Goal: Task Accomplishment & Management: Manage account settings

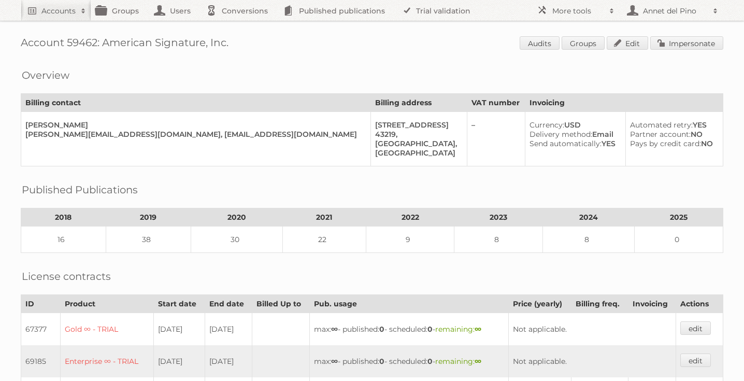
drag, startPoint x: 104, startPoint y: 41, endPoint x: 232, endPoint y: 44, distance: 128.0
click at [232, 44] on h1 "Account 59462: American Signature, Inc. Audits Groups Edit Impersonate" at bounding box center [372, 44] width 702 height 16
copy h1 "American Signature, Inc."
click at [425, 7] on link "Trial validation" at bounding box center [437, 10] width 85 height 21
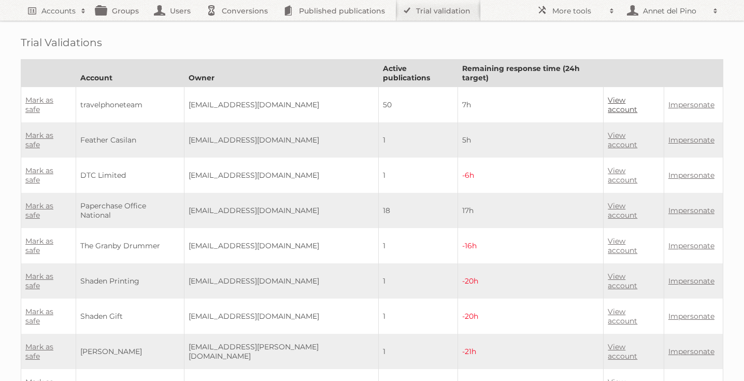
click at [630, 95] on link "View account" at bounding box center [623, 104] width 30 height 19
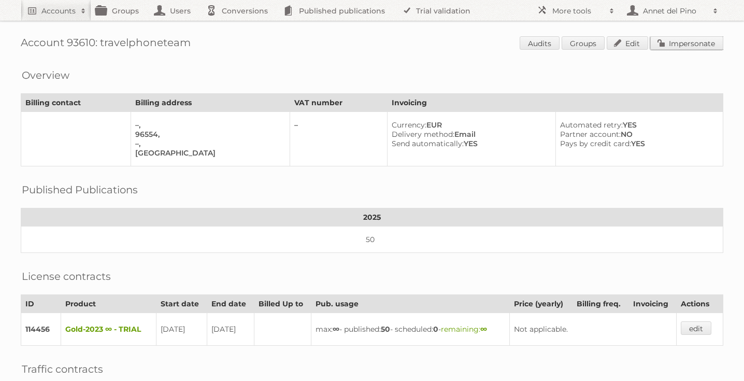
click at [680, 42] on link "Impersonate" at bounding box center [686, 42] width 73 height 13
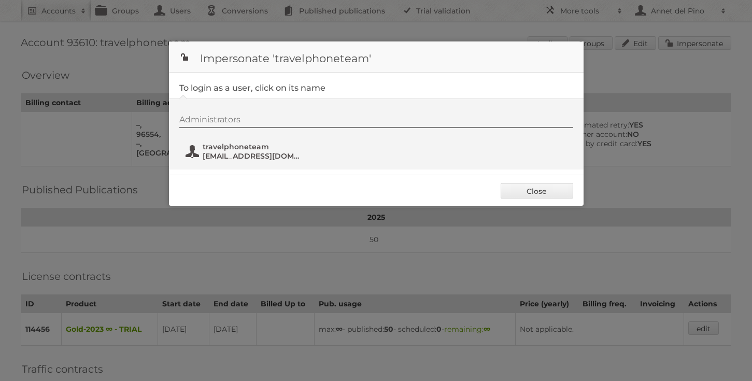
click at [222, 151] on span "travelphoneteam" at bounding box center [253, 146] width 100 height 9
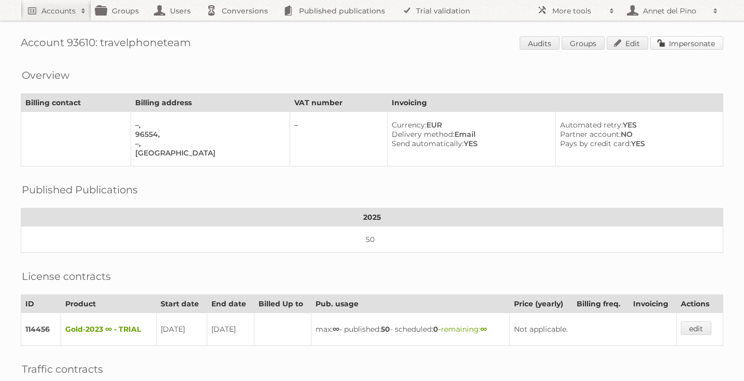
click at [695, 42] on link "Impersonate" at bounding box center [686, 42] width 73 height 13
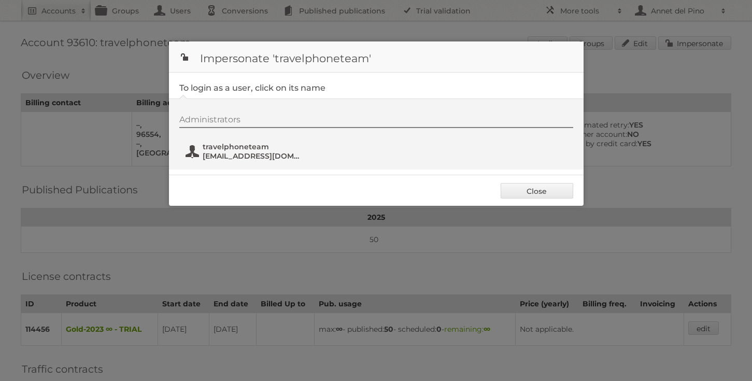
click at [252, 158] on span "[EMAIL_ADDRESS][DOMAIN_NAME]" at bounding box center [253, 155] width 100 height 9
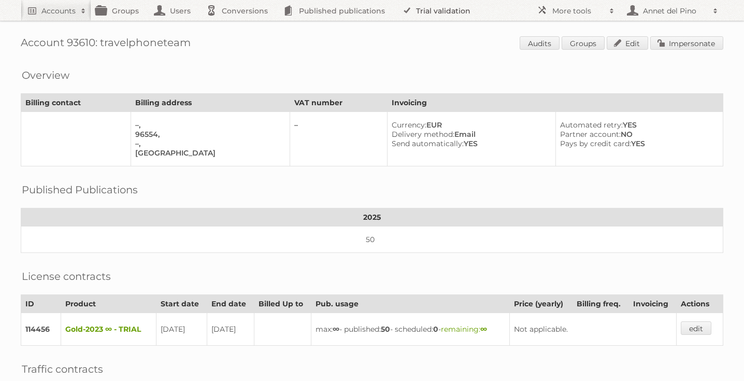
click at [453, 12] on link "Trial validation" at bounding box center [437, 10] width 85 height 21
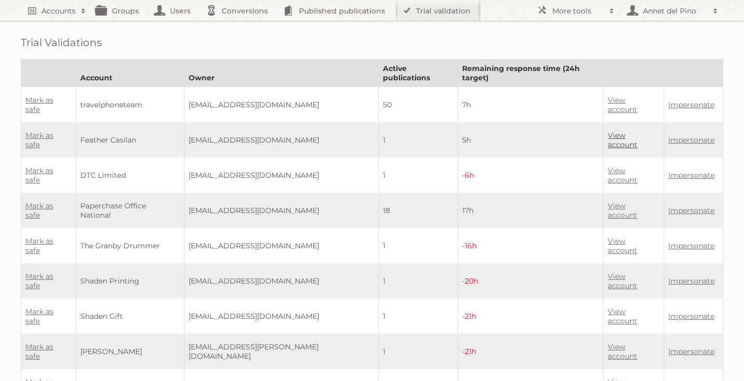
click at [614, 131] on link "View account" at bounding box center [623, 140] width 30 height 19
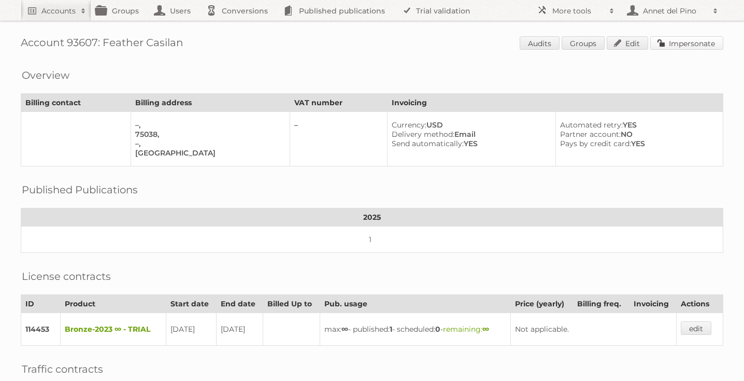
click at [691, 40] on link "Impersonate" at bounding box center [686, 42] width 73 height 13
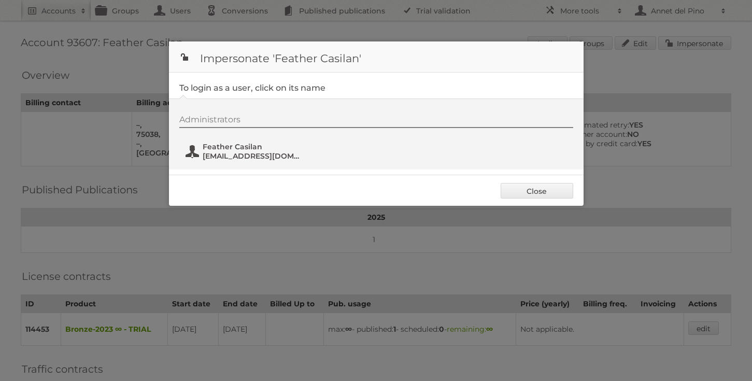
click at [250, 158] on span "[EMAIL_ADDRESS][DOMAIN_NAME]" at bounding box center [253, 155] width 100 height 9
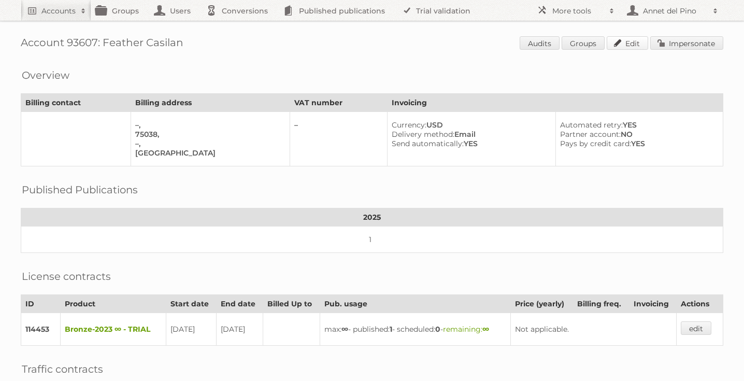
click at [621, 41] on link "Edit" at bounding box center [626, 42] width 41 height 13
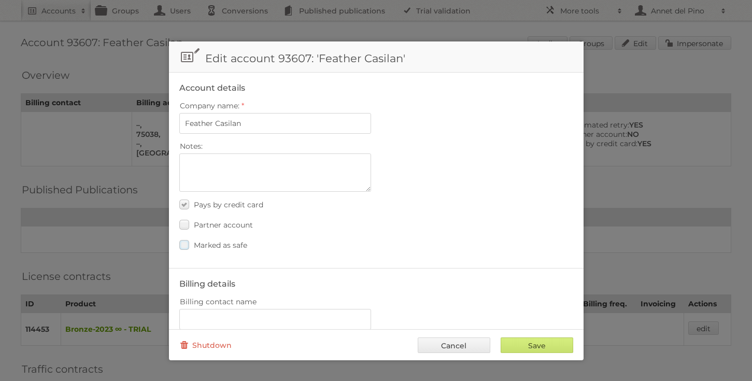
click at [191, 247] on label "Marked as safe" at bounding box center [213, 244] width 68 height 15
click at [0, 0] on input "Marked as safe" at bounding box center [0, 0] width 0 height 0
click at [533, 346] on input "Save" at bounding box center [536, 345] width 73 height 16
type input "..."
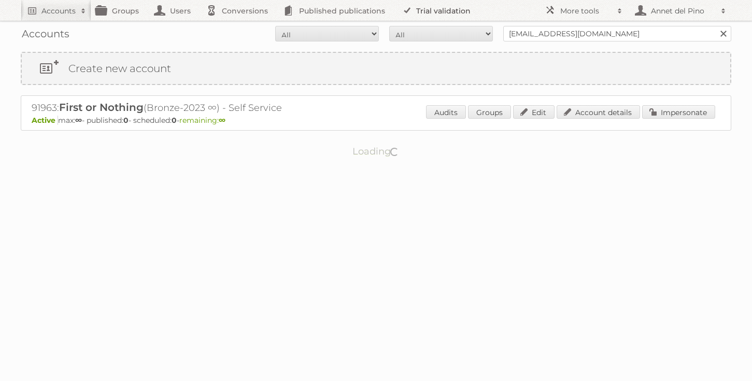
click at [416, 9] on link "Trial validation" at bounding box center [437, 10] width 85 height 21
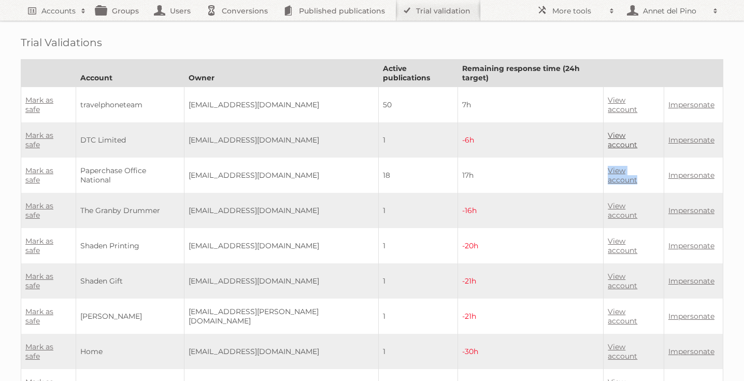
click at [616, 131] on link "View account" at bounding box center [623, 140] width 30 height 19
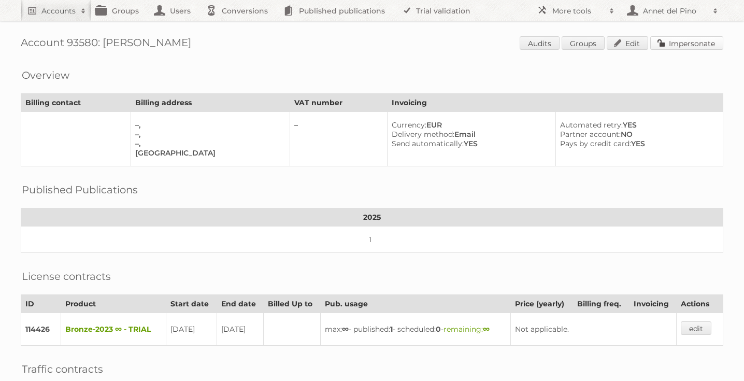
click at [693, 45] on link "Impersonate" at bounding box center [686, 42] width 73 height 13
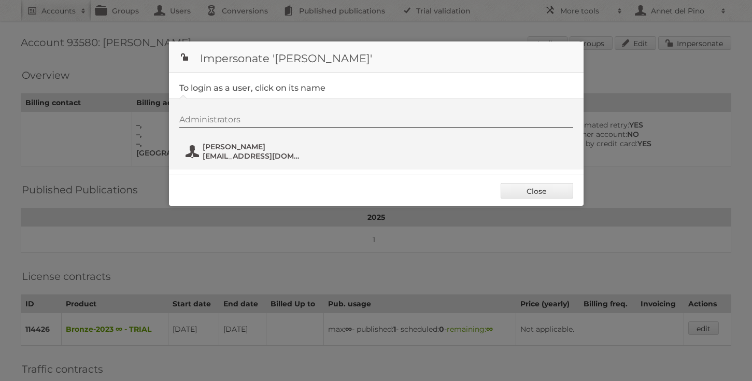
click at [258, 156] on span "gokowo6921@fursee.com" at bounding box center [253, 155] width 100 height 9
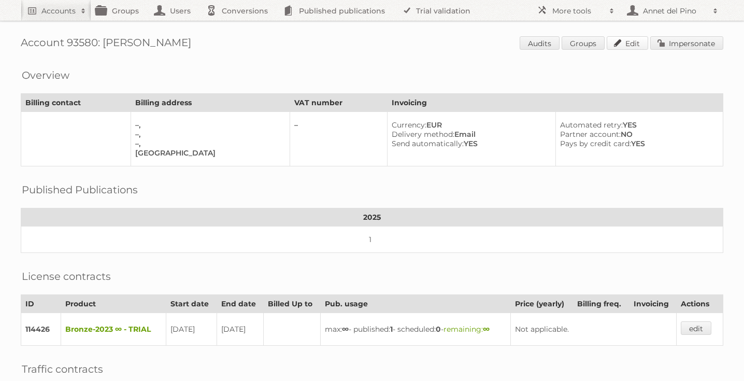
click at [635, 37] on link "Edit" at bounding box center [626, 42] width 41 height 13
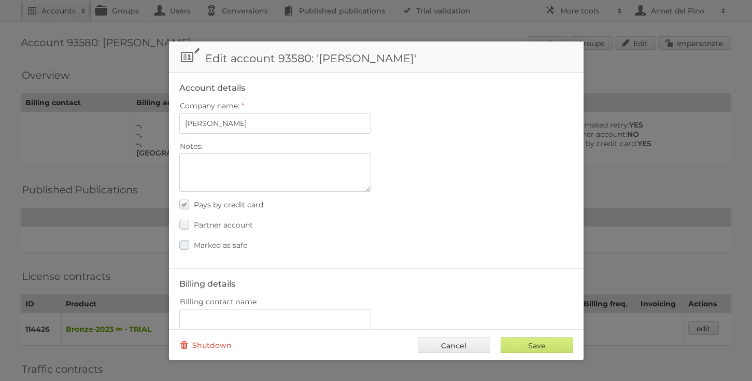
click at [224, 242] on span "Marked as safe" at bounding box center [220, 244] width 53 height 9
click at [0, 0] on input "Marked as safe" at bounding box center [0, 0] width 0 height 0
click at [510, 341] on input "Save" at bounding box center [536, 345] width 73 height 16
type input "..."
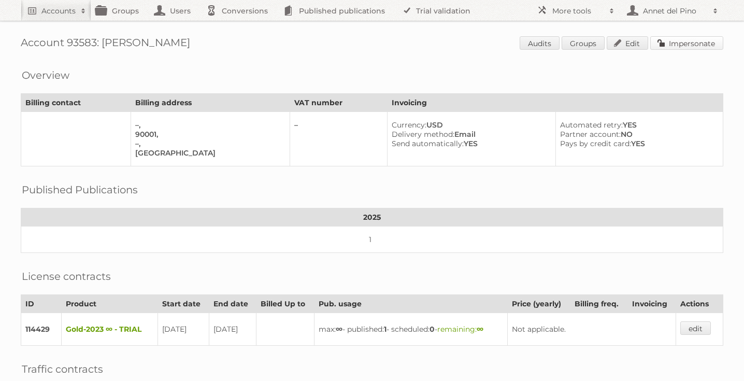
click at [685, 42] on link "Impersonate" at bounding box center [686, 42] width 73 height 13
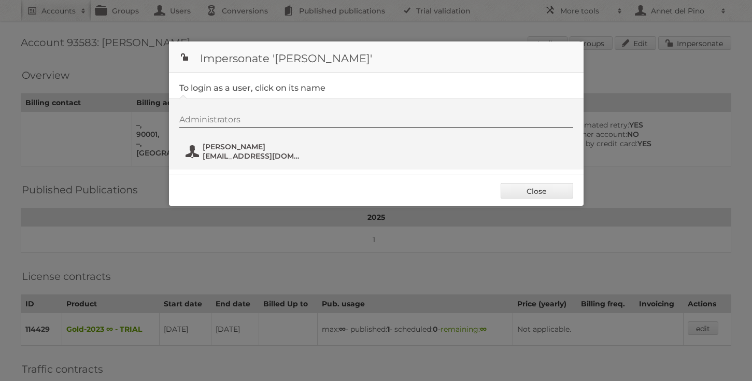
click at [286, 156] on span "chenkel@litlighthouse.com" at bounding box center [253, 155] width 100 height 9
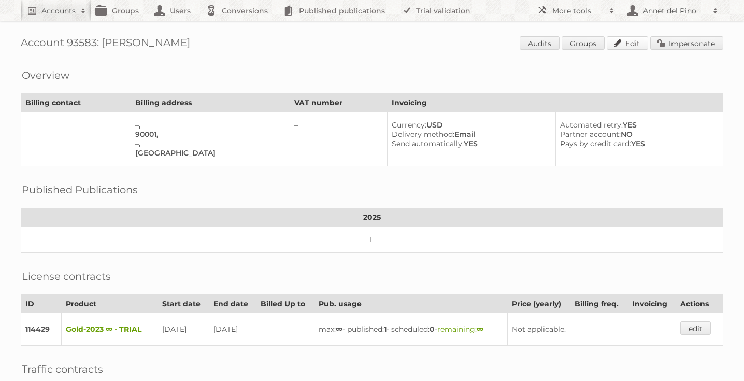
click at [620, 40] on link "Edit" at bounding box center [626, 42] width 41 height 13
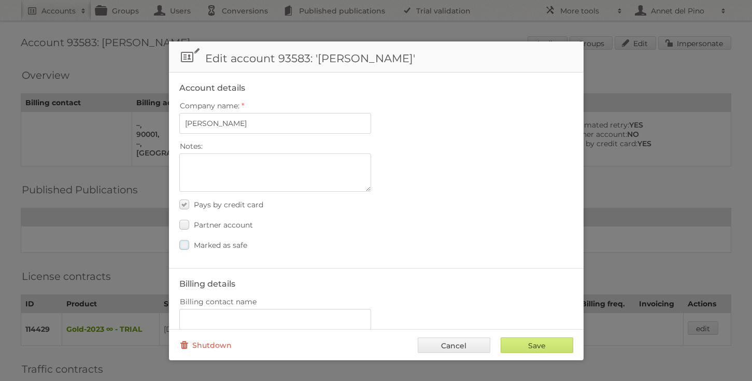
click at [227, 244] on span "Marked as safe" at bounding box center [220, 244] width 53 height 9
click at [0, 0] on input "Marked as safe" at bounding box center [0, 0] width 0 height 0
click at [557, 355] on div "Save Cancel Shutdown" at bounding box center [376, 344] width 414 height 31
click at [551, 345] on input "Save" at bounding box center [536, 345] width 73 height 16
type input "..."
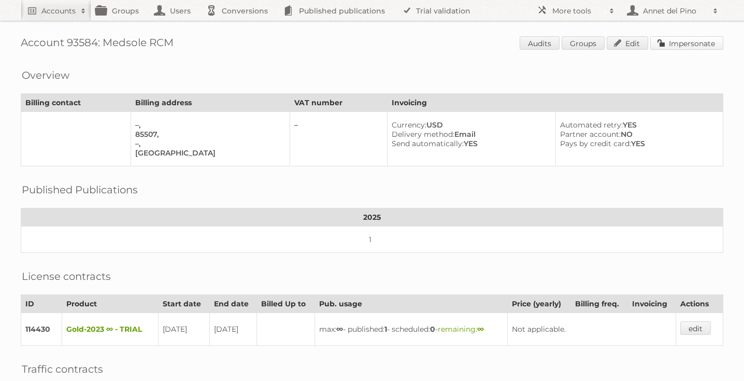
click at [703, 39] on link "Impersonate" at bounding box center [686, 42] width 73 height 13
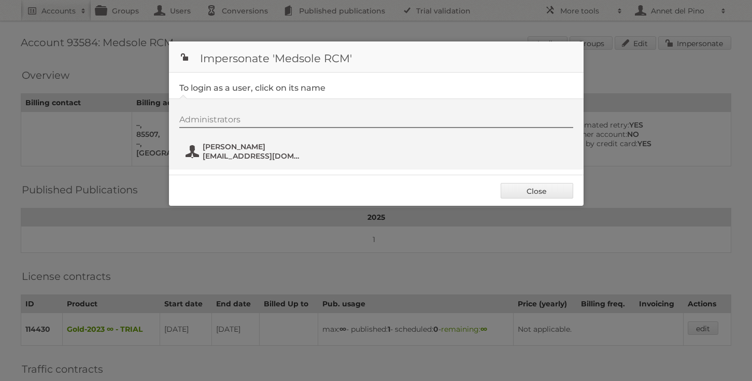
click at [284, 148] on span "Hamza Bajwa" at bounding box center [253, 146] width 100 height 9
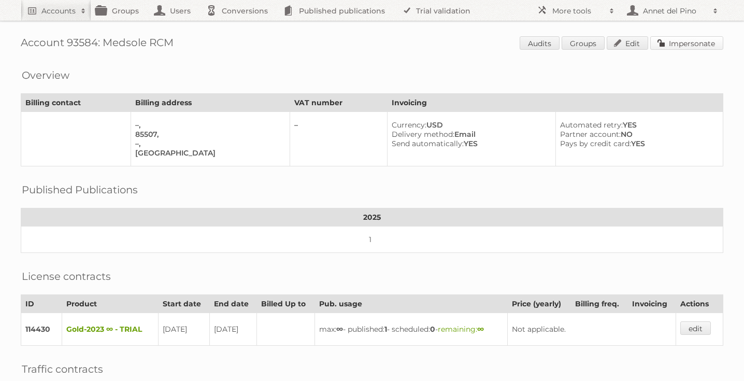
click at [700, 47] on link "Impersonate" at bounding box center [686, 42] width 73 height 13
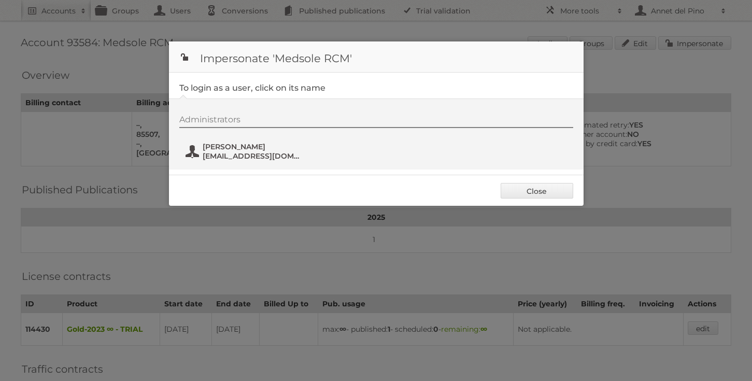
click at [251, 157] on span "tiware1071@gardsiir.com" at bounding box center [253, 155] width 100 height 9
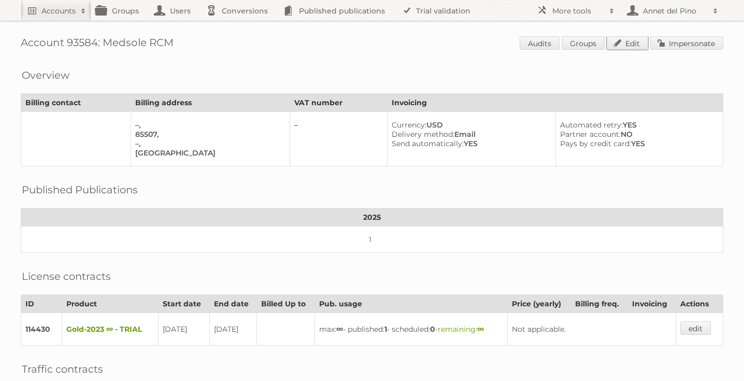
click at [625, 40] on link "Edit" at bounding box center [626, 42] width 41 height 13
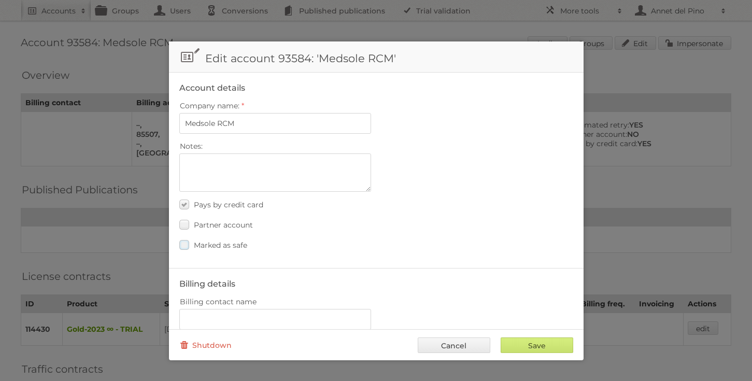
click at [230, 237] on label "Marked as safe" at bounding box center [213, 244] width 68 height 15
click at [0, 0] on input "Marked as safe" at bounding box center [0, 0] width 0 height 0
click at [524, 345] on input "Save" at bounding box center [536, 345] width 73 height 16
type input "..."
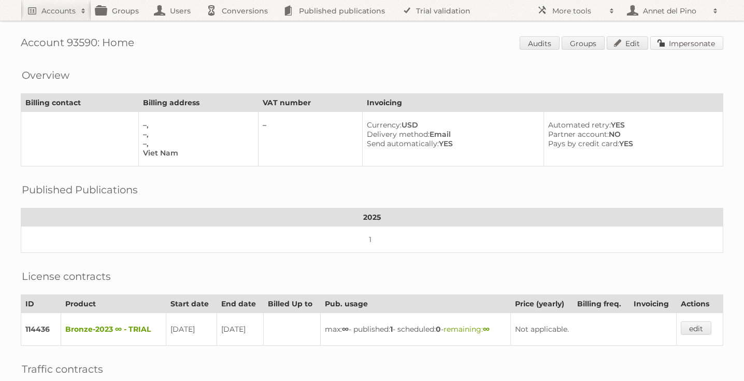
click at [683, 40] on link "Impersonate" at bounding box center [686, 42] width 73 height 13
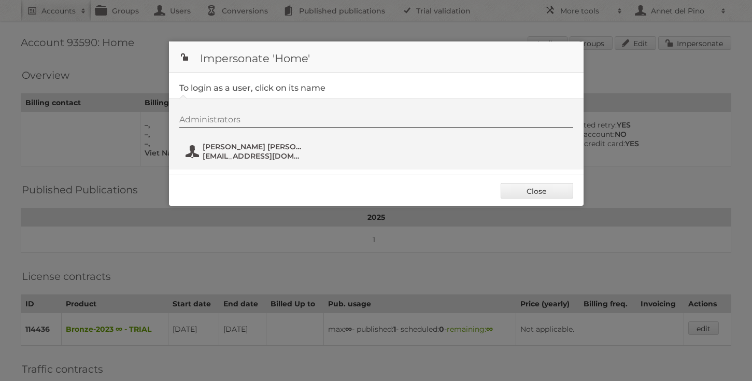
click at [258, 160] on span "jacky@magnussen.com" at bounding box center [253, 155] width 100 height 9
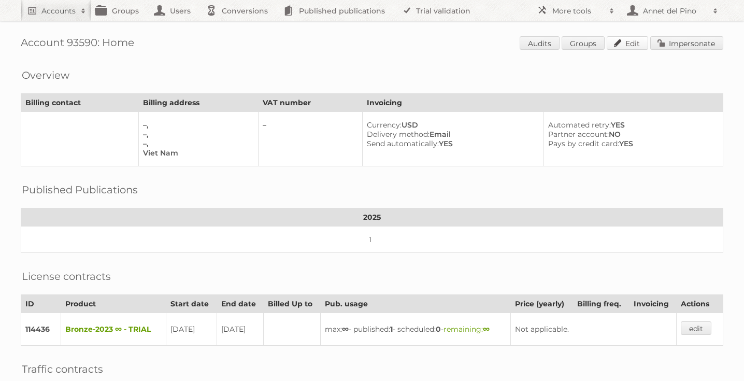
click at [644, 41] on link "Edit" at bounding box center [626, 42] width 41 height 13
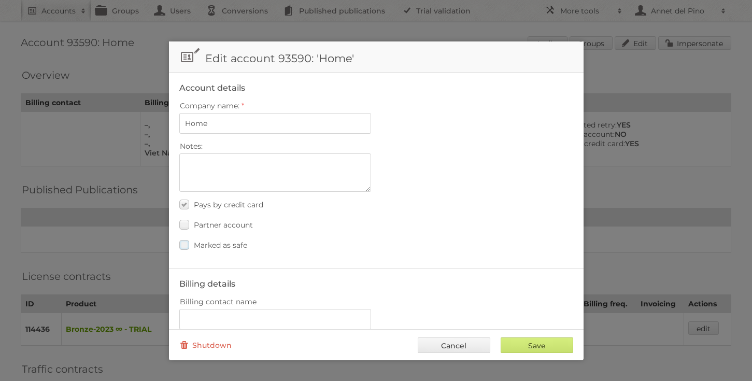
click at [234, 240] on span "Marked as safe" at bounding box center [220, 244] width 53 height 9
click at [0, 0] on input "Marked as safe" at bounding box center [0, 0] width 0 height 0
click at [554, 349] on input "Save" at bounding box center [536, 345] width 73 height 16
type input "..."
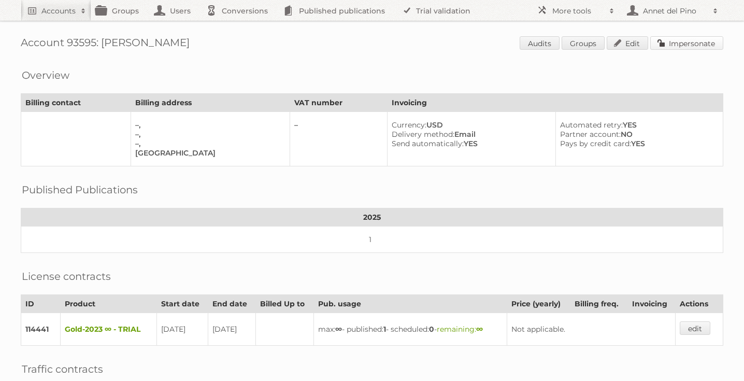
click at [680, 41] on link "Impersonate" at bounding box center [686, 42] width 73 height 13
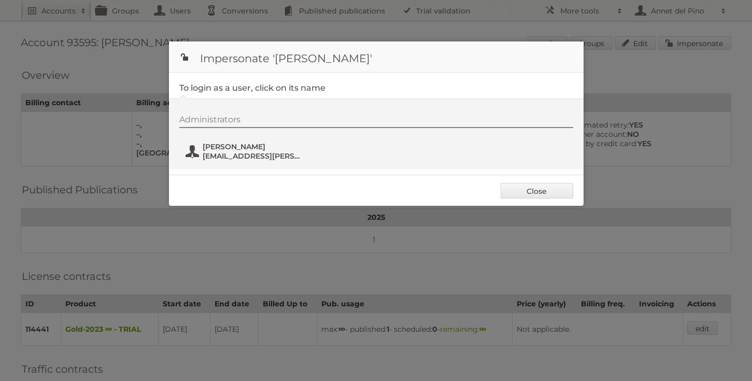
click at [258, 159] on span "diego.freitas@gruporic.com.br" at bounding box center [253, 155] width 100 height 9
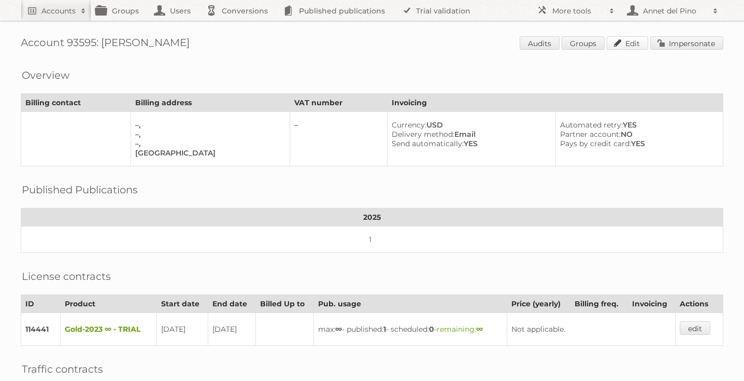
click at [626, 47] on link "Edit" at bounding box center [626, 42] width 41 height 13
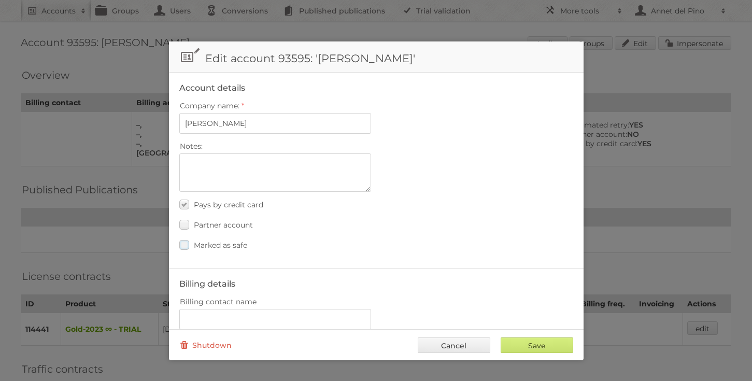
click at [230, 247] on span "Marked as safe" at bounding box center [220, 244] width 53 height 9
click at [0, 0] on input "Marked as safe" at bounding box center [0, 0] width 0 height 0
click at [540, 345] on input "Save" at bounding box center [536, 345] width 73 height 16
type input "..."
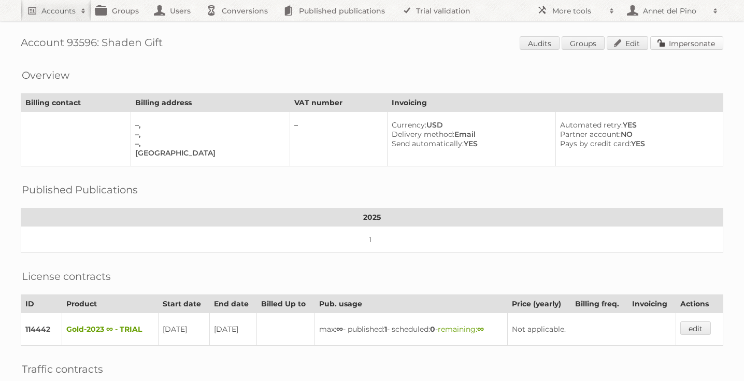
click at [704, 45] on link "Impersonate" at bounding box center [686, 42] width 73 height 13
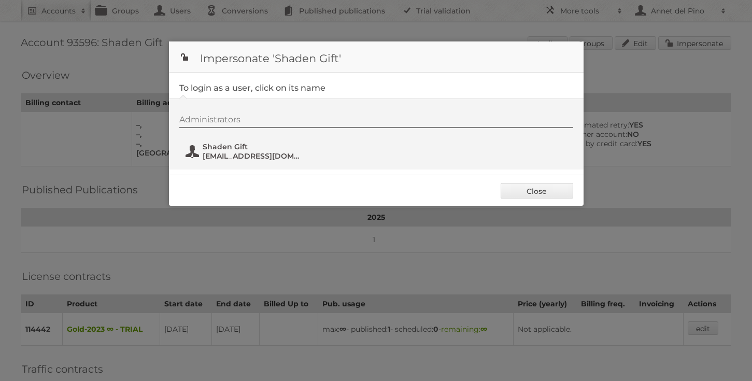
click at [249, 148] on span "Shaden Gift" at bounding box center [253, 146] width 100 height 9
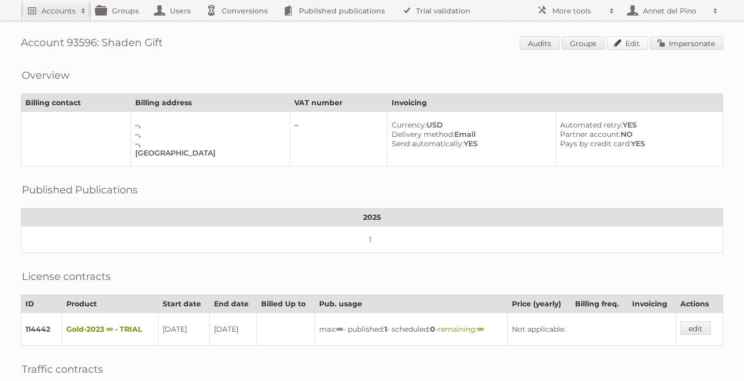
click at [627, 38] on link "Edit" at bounding box center [626, 42] width 41 height 13
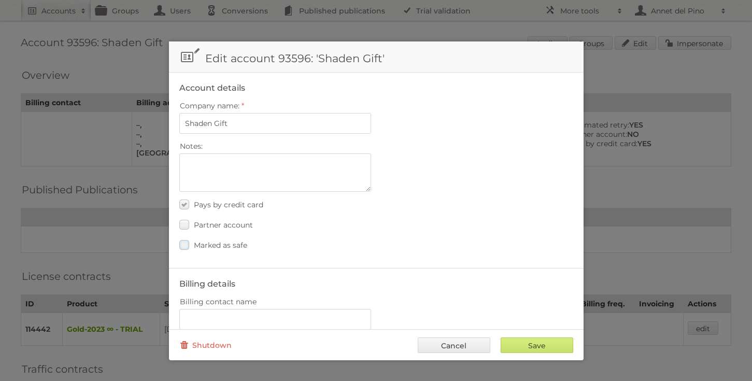
click at [226, 245] on span "Marked as safe" at bounding box center [220, 244] width 53 height 9
click at [0, 0] on input "Marked as safe" at bounding box center [0, 0] width 0 height 0
click at [510, 339] on input "Save" at bounding box center [536, 345] width 73 height 16
type input "..."
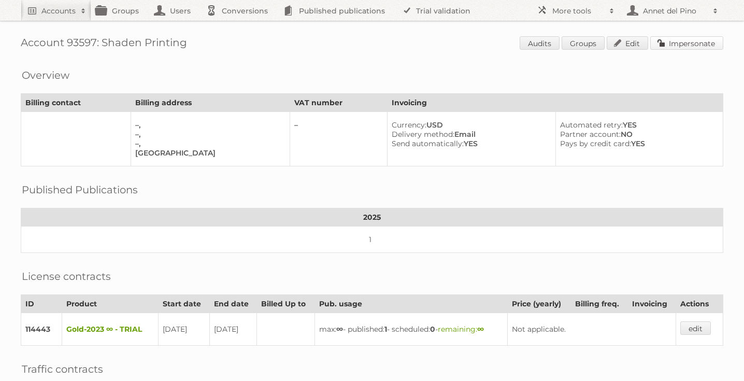
click at [689, 40] on link "Impersonate" at bounding box center [686, 42] width 73 height 13
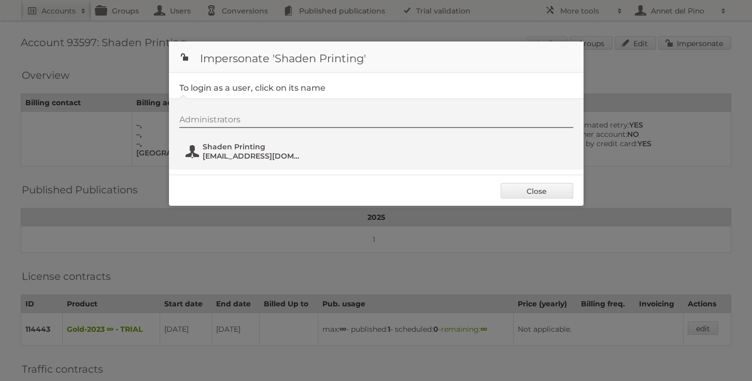
click at [237, 147] on span "Shaden Printing" at bounding box center [253, 146] width 100 height 9
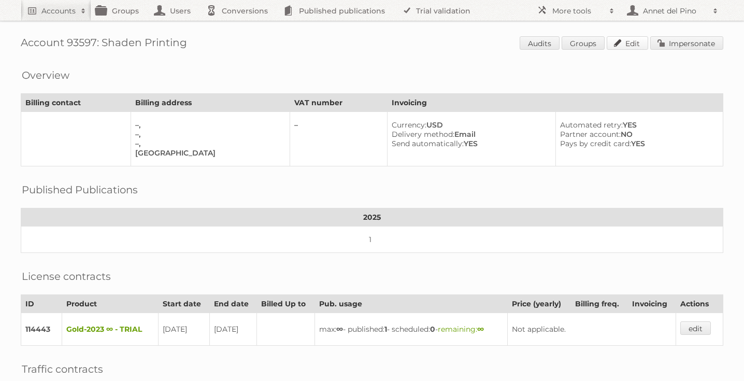
click at [624, 45] on link "Edit" at bounding box center [626, 42] width 41 height 13
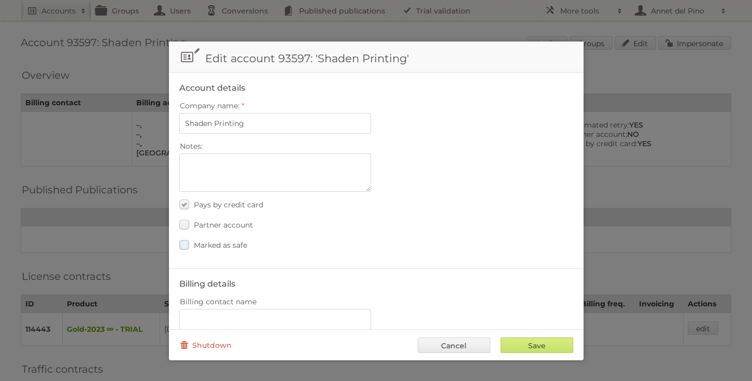
click at [196, 244] on span "Marked as safe" at bounding box center [220, 244] width 53 height 9
click at [0, 0] on input "Marked as safe" at bounding box center [0, 0] width 0 height 0
click at [528, 346] on input "Save" at bounding box center [536, 345] width 73 height 16
type input "..."
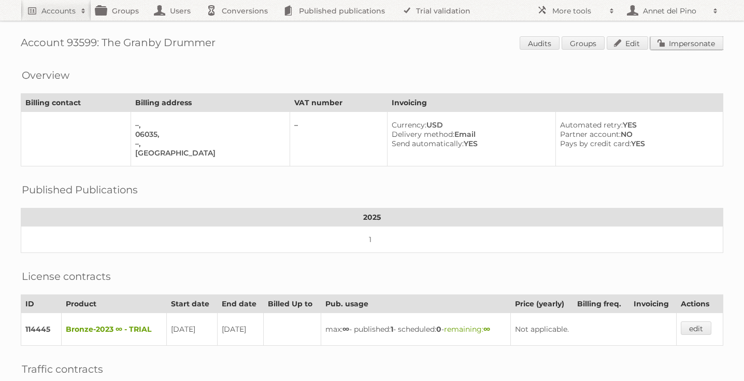
click at [685, 45] on link "Impersonate" at bounding box center [686, 42] width 73 height 13
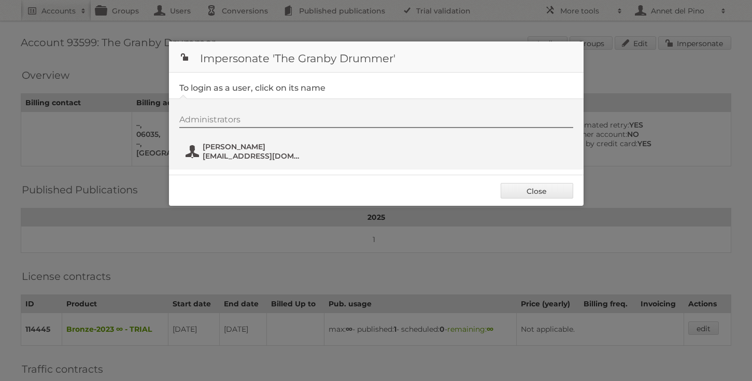
click at [235, 160] on span "files@granbydrummer.org" at bounding box center [253, 155] width 100 height 9
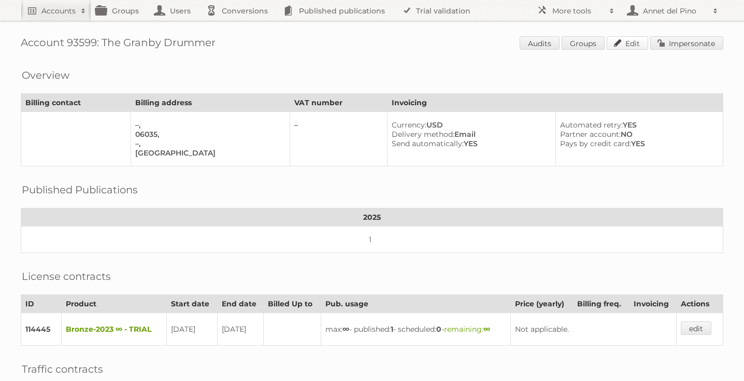
click at [638, 37] on link "Edit" at bounding box center [626, 42] width 41 height 13
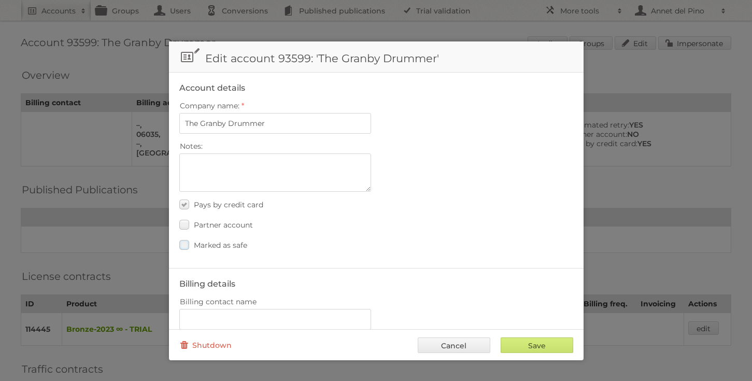
click at [208, 240] on span "Marked as safe" at bounding box center [220, 244] width 53 height 9
click at [0, 0] on input "Marked as safe" at bounding box center [0, 0] width 0 height 0
click at [549, 342] on input "Save" at bounding box center [536, 345] width 73 height 16
type input "..."
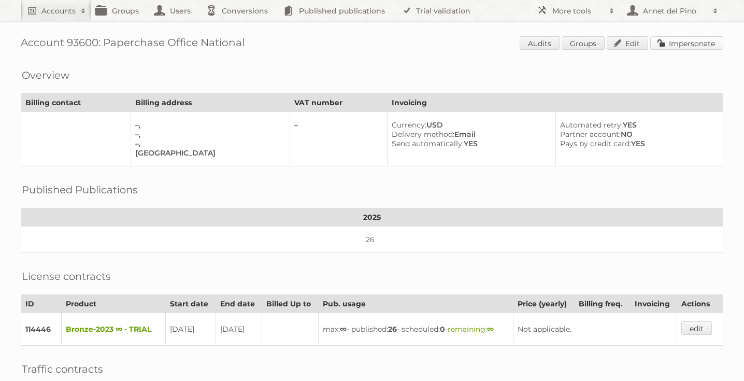
click at [699, 47] on link "Impersonate" at bounding box center [686, 42] width 73 height 13
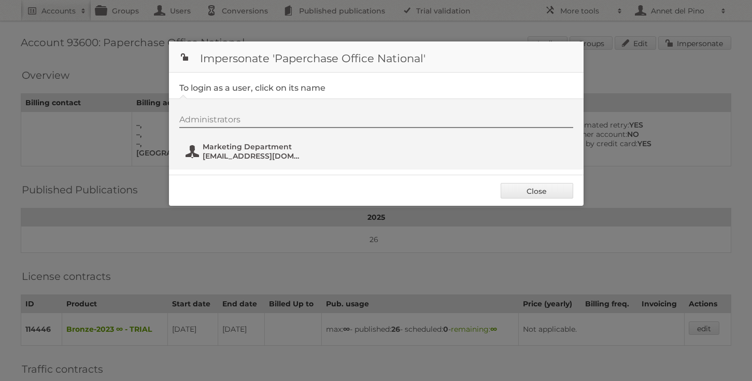
click at [269, 150] on span "Marketing Department" at bounding box center [253, 146] width 100 height 9
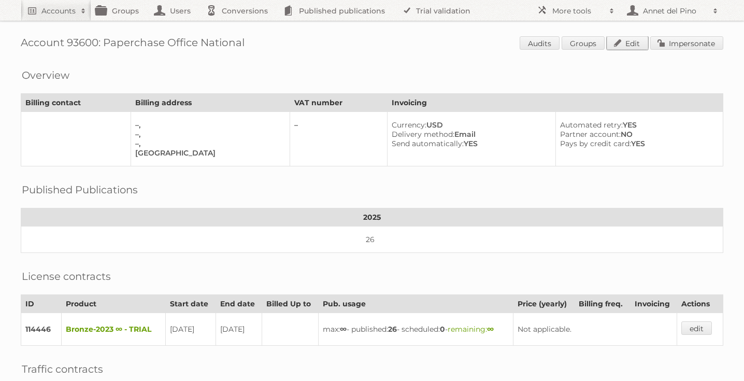
click at [620, 40] on link "Edit" at bounding box center [626, 42] width 41 height 13
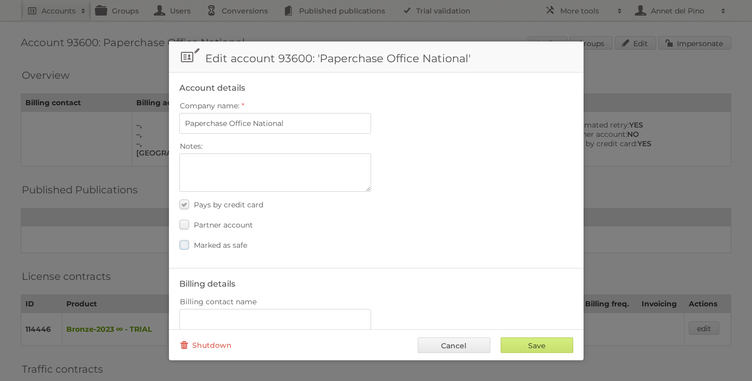
click at [220, 244] on span "Marked as safe" at bounding box center [220, 244] width 53 height 9
click at [0, 0] on input "Marked as safe" at bounding box center [0, 0] width 0 height 0
click at [547, 348] on input "Save" at bounding box center [536, 345] width 73 height 16
type input "..."
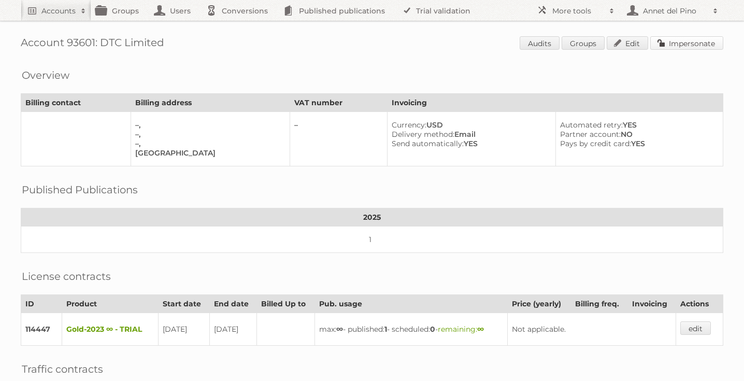
click at [691, 44] on link "Impersonate" at bounding box center [686, 42] width 73 height 13
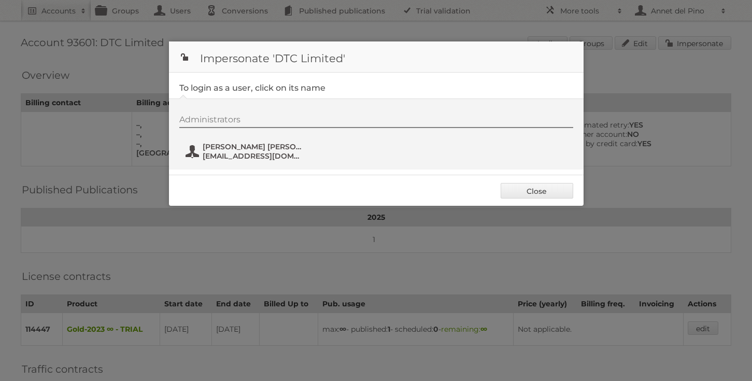
click at [271, 153] on span "atif@ayoto.com" at bounding box center [253, 155] width 100 height 9
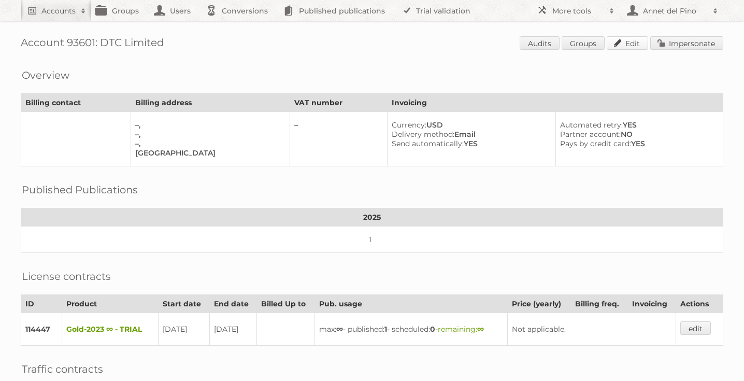
click at [637, 47] on link "Edit" at bounding box center [626, 42] width 41 height 13
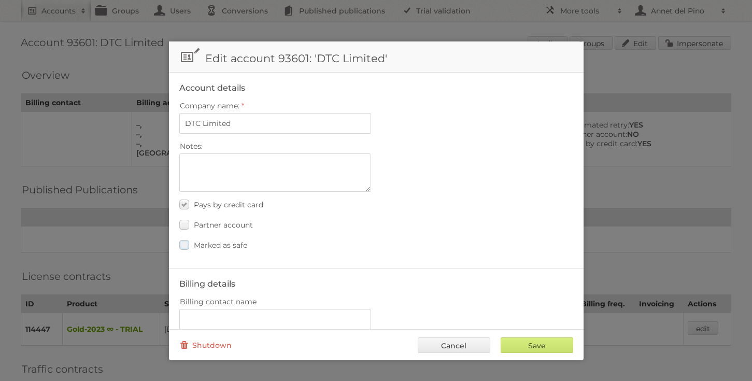
click at [223, 243] on span "Marked as safe" at bounding box center [220, 244] width 53 height 9
click at [0, 0] on input "Marked as safe" at bounding box center [0, 0] width 0 height 0
click at [516, 341] on input "Save" at bounding box center [536, 345] width 73 height 16
type input "..."
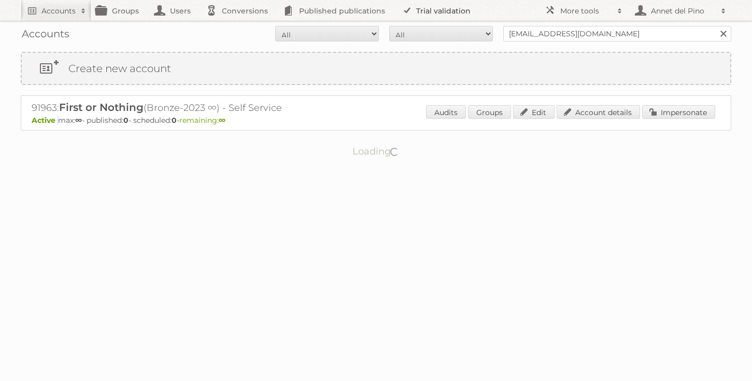
click at [421, 11] on link "Trial validation" at bounding box center [437, 10] width 85 height 21
click at [539, 36] on input "jade@befirstornothing.com" at bounding box center [617, 34] width 228 height 16
type input "Plus"
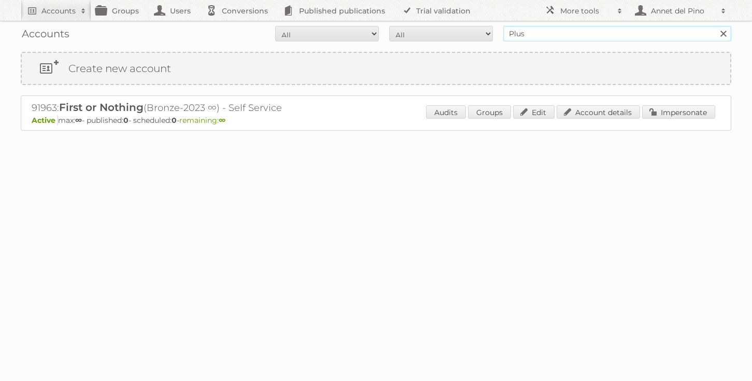
click at [715, 26] on input "Search" at bounding box center [723, 34] width 16 height 16
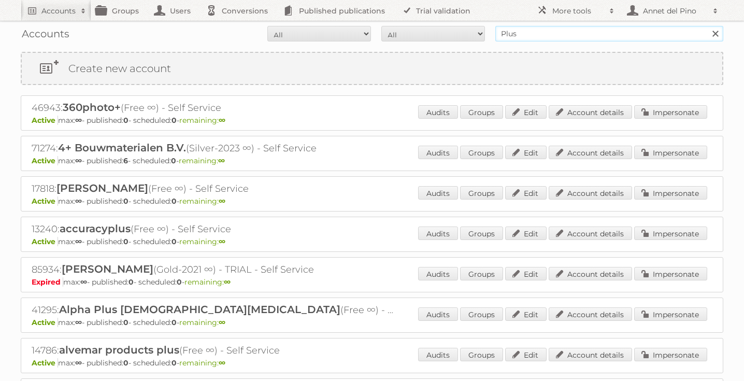
click at [545, 36] on input "Plus" at bounding box center [609, 34] width 228 height 16
paste input "services@publitas.com"
type input "services@publitas.com"
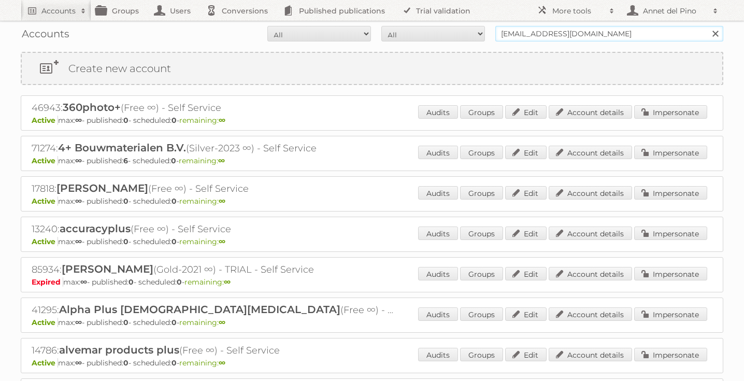
click at [707, 26] on input "Search" at bounding box center [715, 34] width 16 height 16
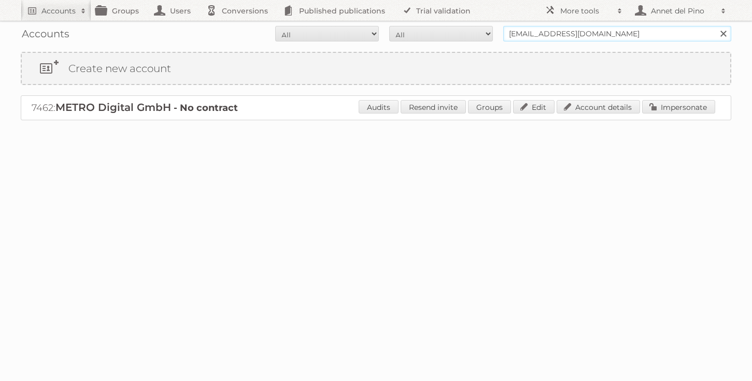
click at [550, 35] on input "[EMAIL_ADDRESS][DOMAIN_NAME]" at bounding box center [617, 34] width 228 height 16
paste input "[EMAIL_ADDRESS][DOMAIN_NAME]"
type input "[EMAIL_ADDRESS][DOMAIN_NAME]"
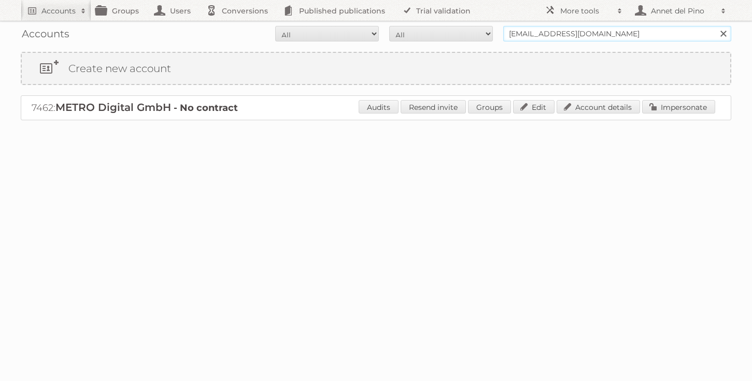
click at [715, 26] on input "Search" at bounding box center [723, 34] width 16 height 16
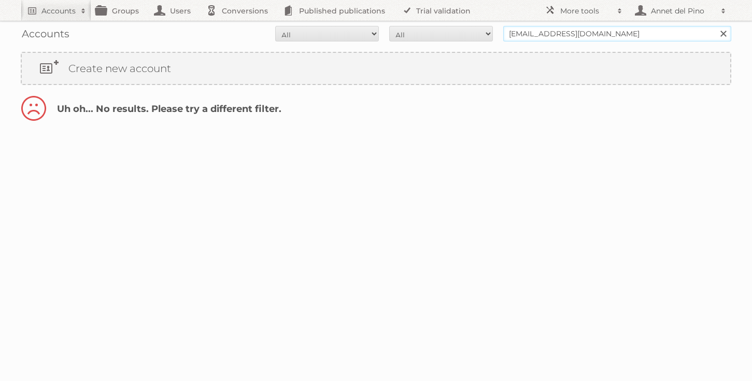
drag, startPoint x: 542, startPoint y: 33, endPoint x: 483, endPoint y: 30, distance: 59.1
click at [483, 31] on form "All Active Expired Pending All Paid Trials Self service [EMAIL_ADDRESS][DOMAIN_…" at bounding box center [376, 34] width 710 height 16
type input "@[DOMAIN_NAME]"
click at [715, 26] on input "Search" at bounding box center [723, 34] width 16 height 16
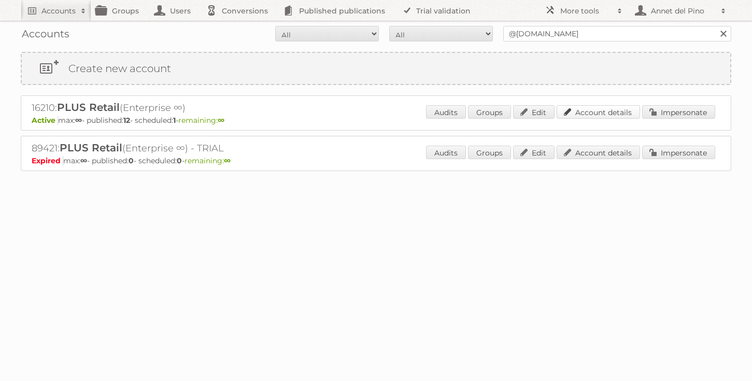
click at [595, 117] on link "Account details" at bounding box center [597, 111] width 83 height 13
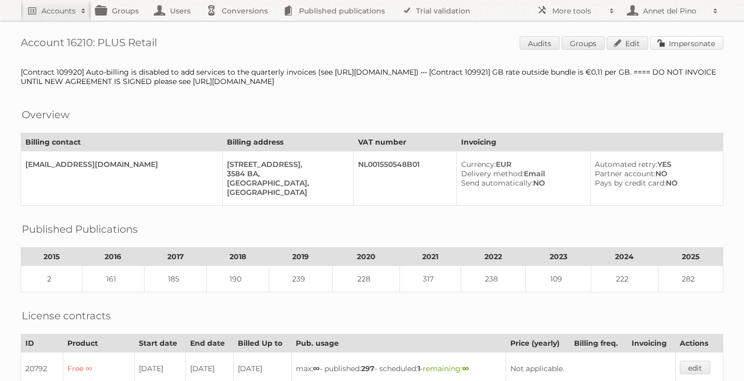
click at [688, 40] on link "Impersonate" at bounding box center [686, 42] width 73 height 13
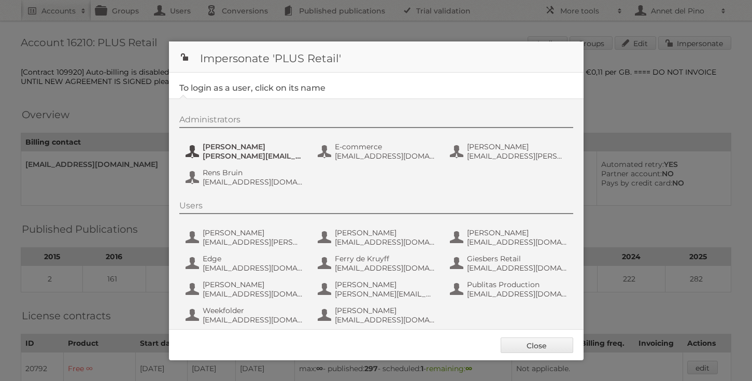
click at [232, 147] on span "Chantal Koolhout" at bounding box center [253, 146] width 100 height 9
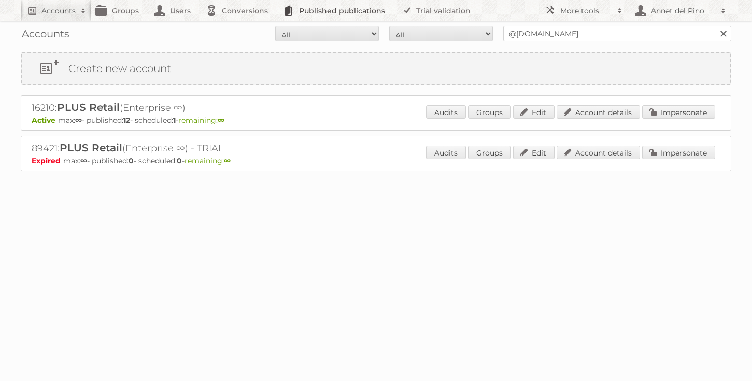
click at [338, 10] on link "Published publications" at bounding box center [336, 10] width 117 height 21
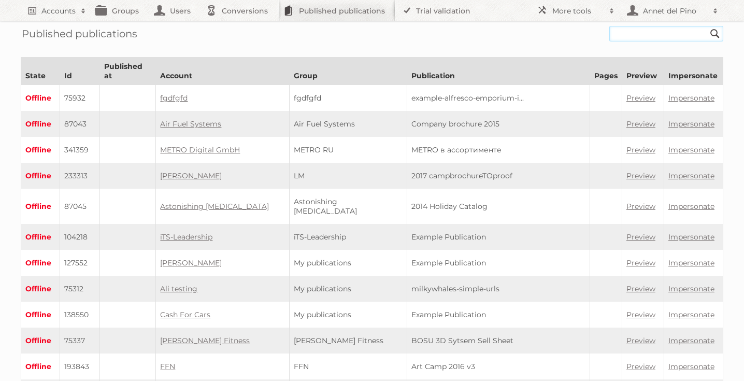
click at [629, 30] on input "text" at bounding box center [666, 34] width 114 height 16
paste input "plus-week-35-2025-v1"
type input "plus-week-35-2025-v1"
click at [707, 26] on input "Search" at bounding box center [715, 34] width 16 height 16
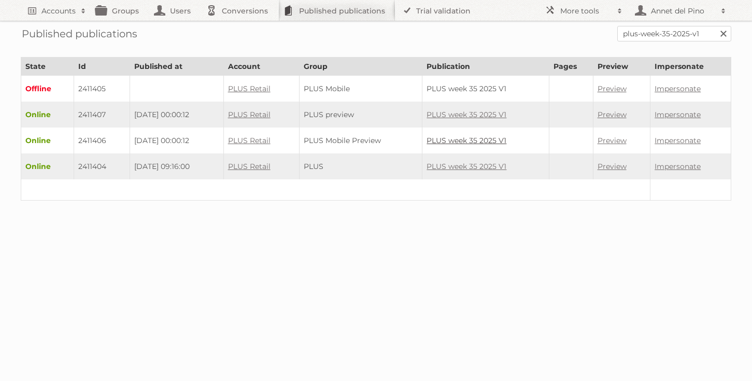
click at [463, 138] on link "PLUS week 35 2025 V1" at bounding box center [466, 140] width 80 height 9
